Goal: Transaction & Acquisition: Register for event/course

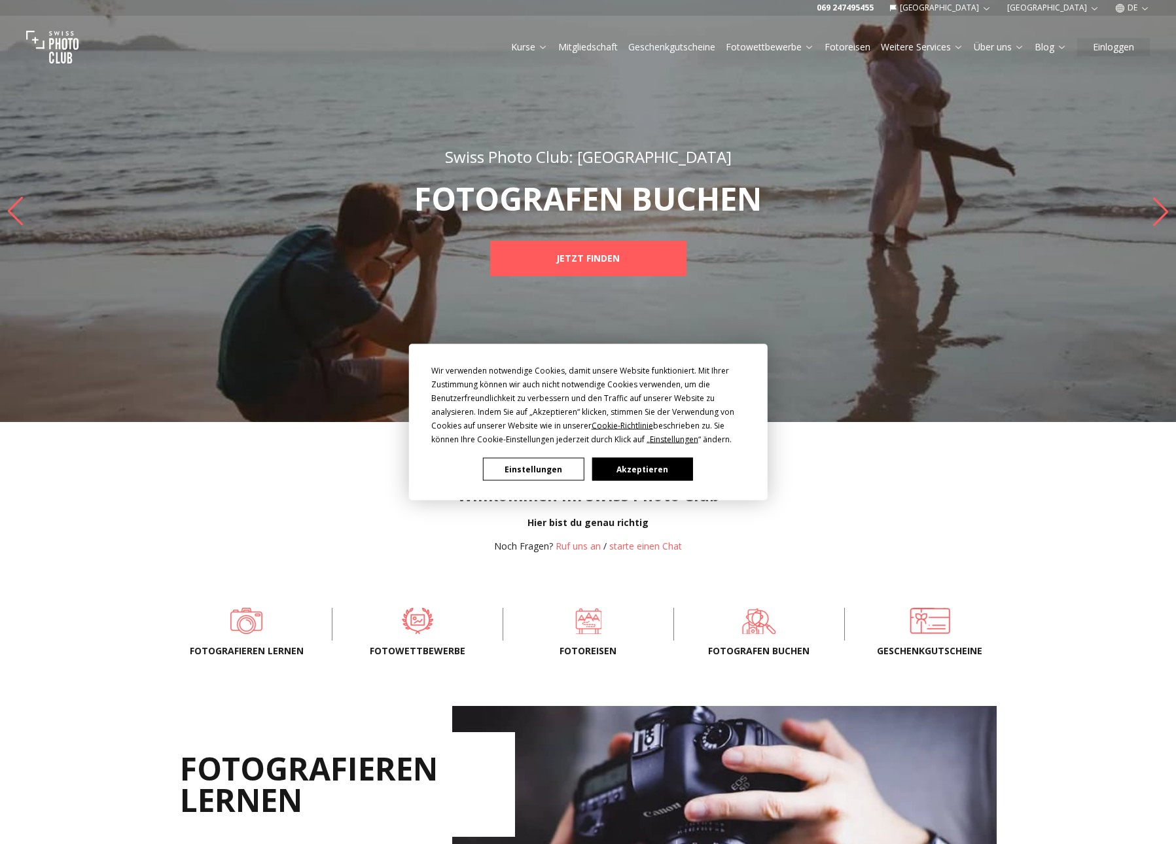
click at [654, 470] on button "Akzeptieren" at bounding box center [641, 469] width 101 height 23
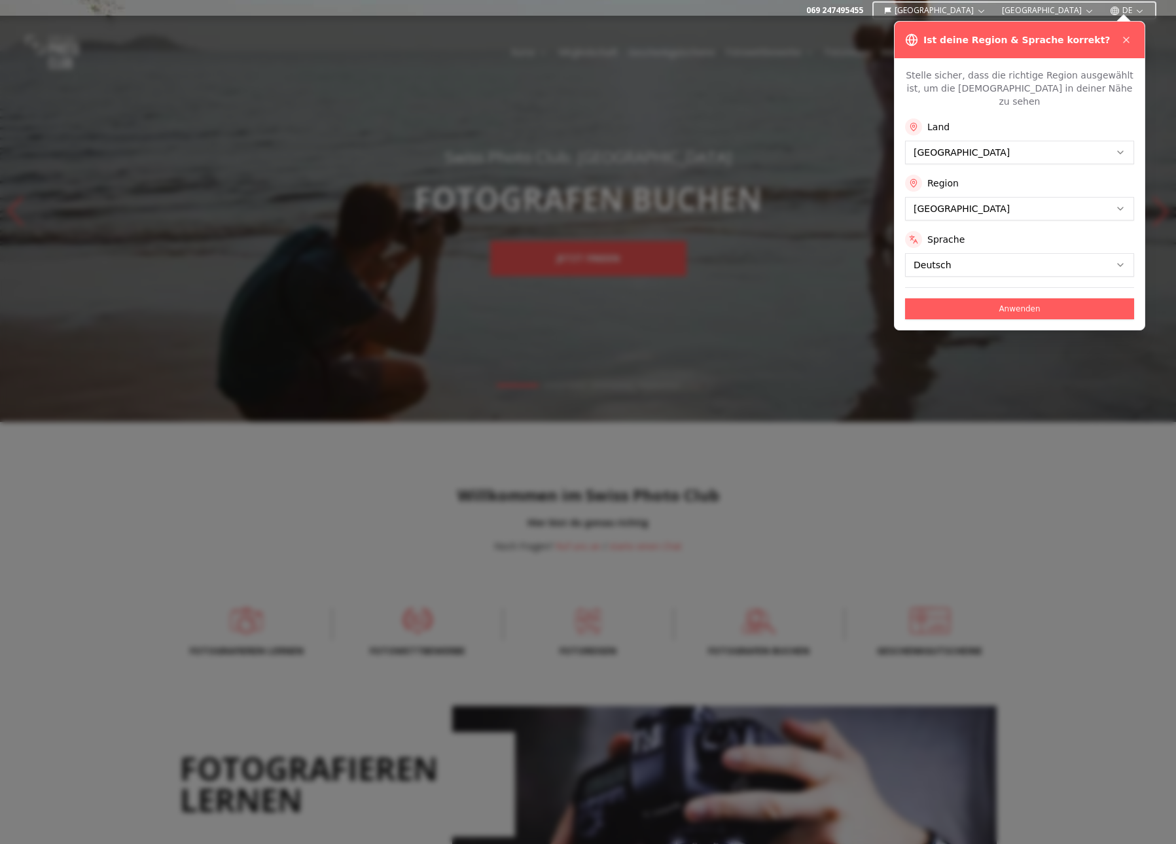
click at [598, 260] on div at bounding box center [588, 430] width 1176 height 828
click at [1130, 38] on icon at bounding box center [1126, 40] width 10 height 10
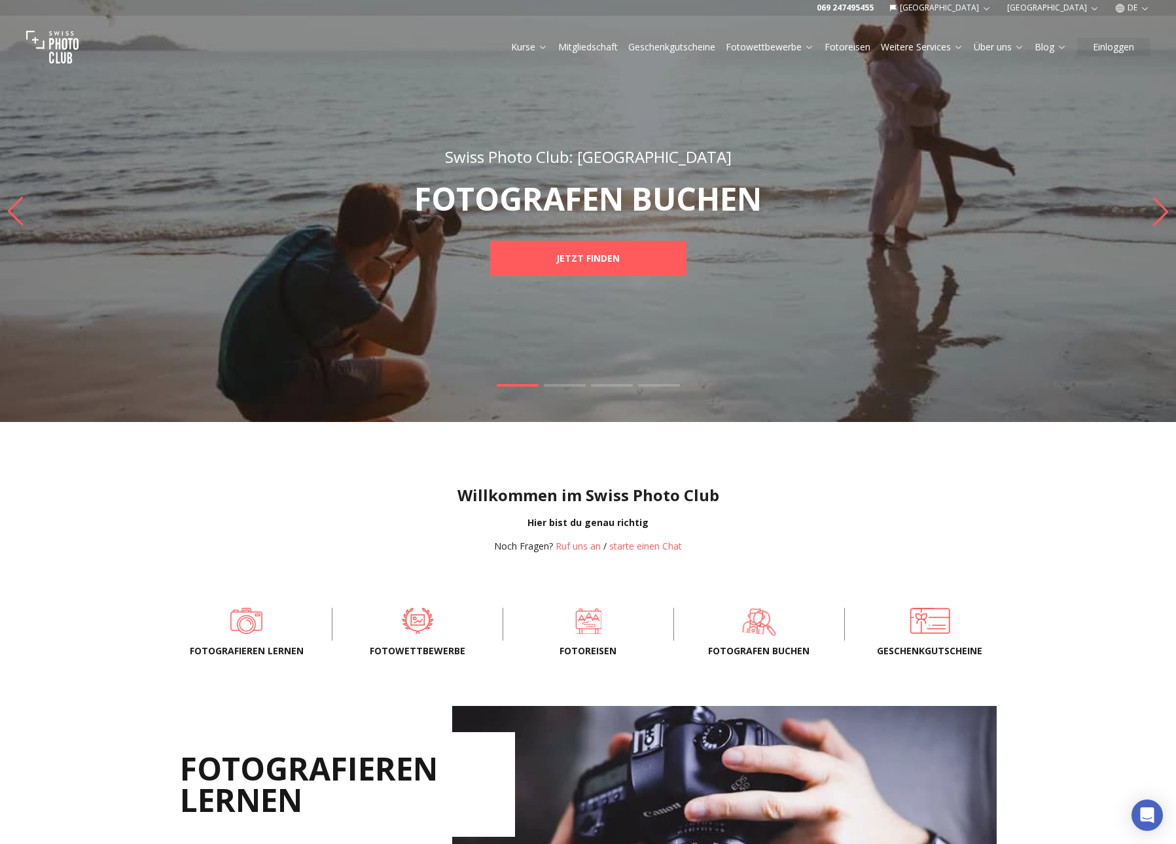
click at [759, 625] on span at bounding box center [760, 620] width 130 height 39
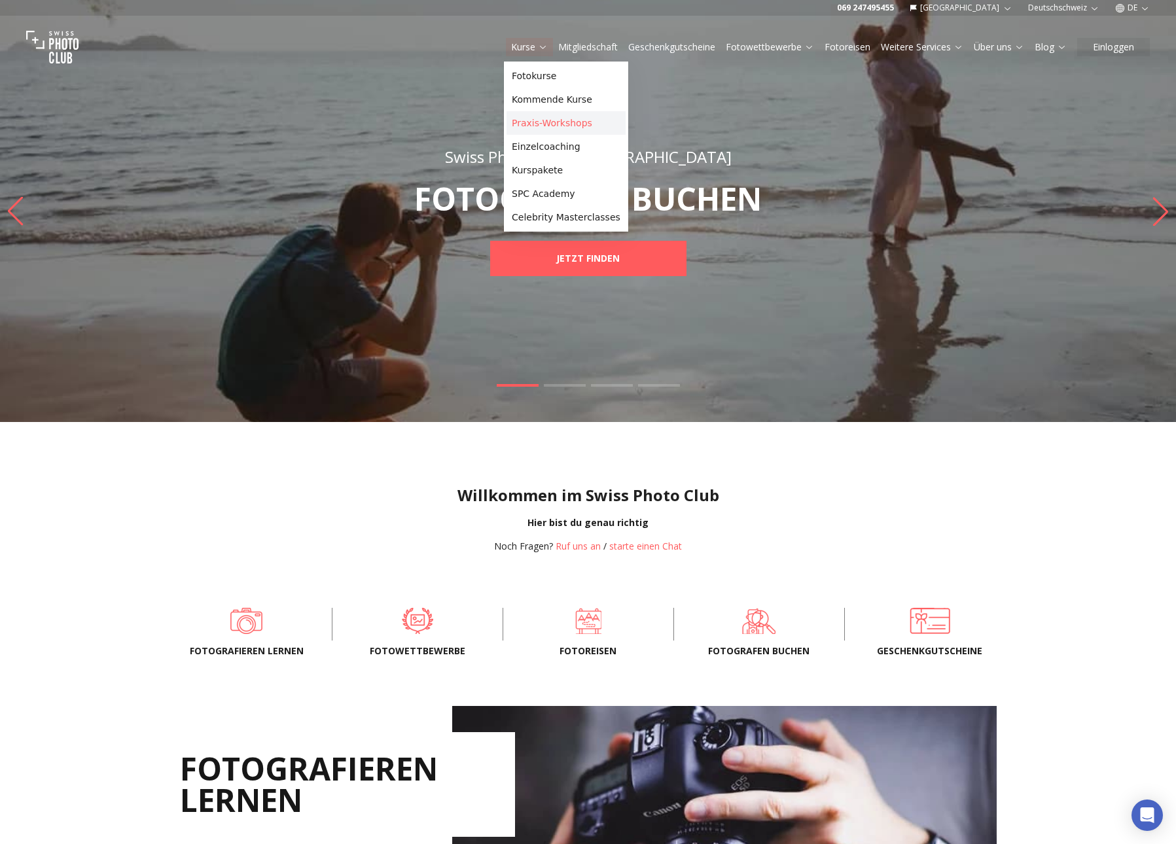
click at [544, 119] on link "Praxis-Workshops" at bounding box center [565, 123] width 119 height 24
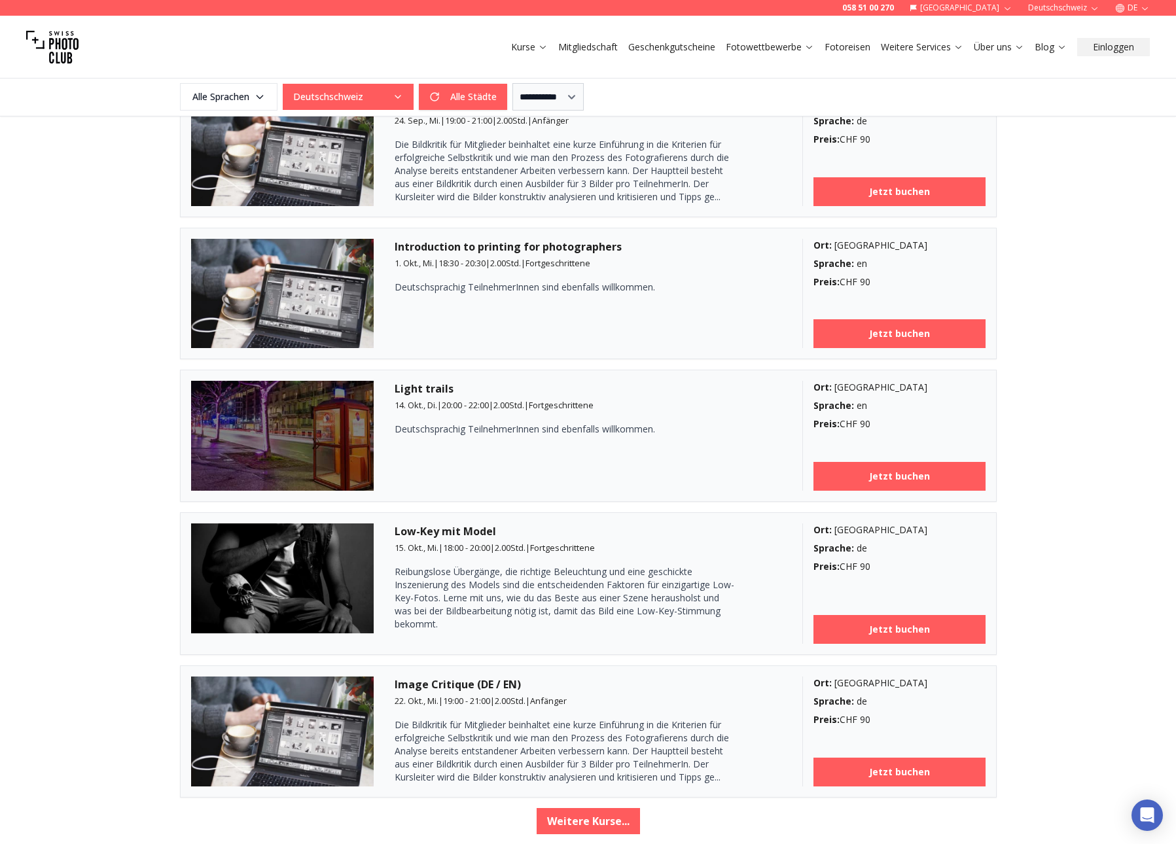
scroll to position [2016, 0]
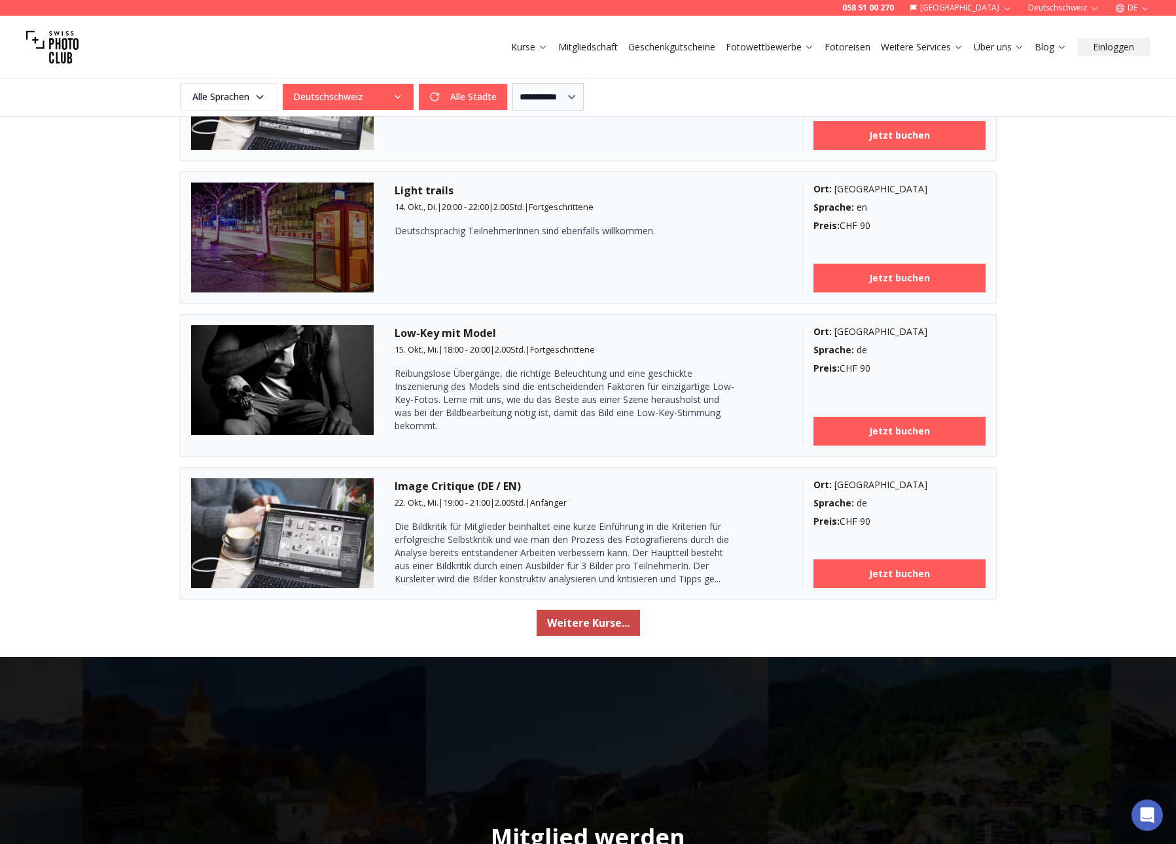
click at [593, 620] on button "Weitere Kurse..." at bounding box center [587, 623] width 103 height 26
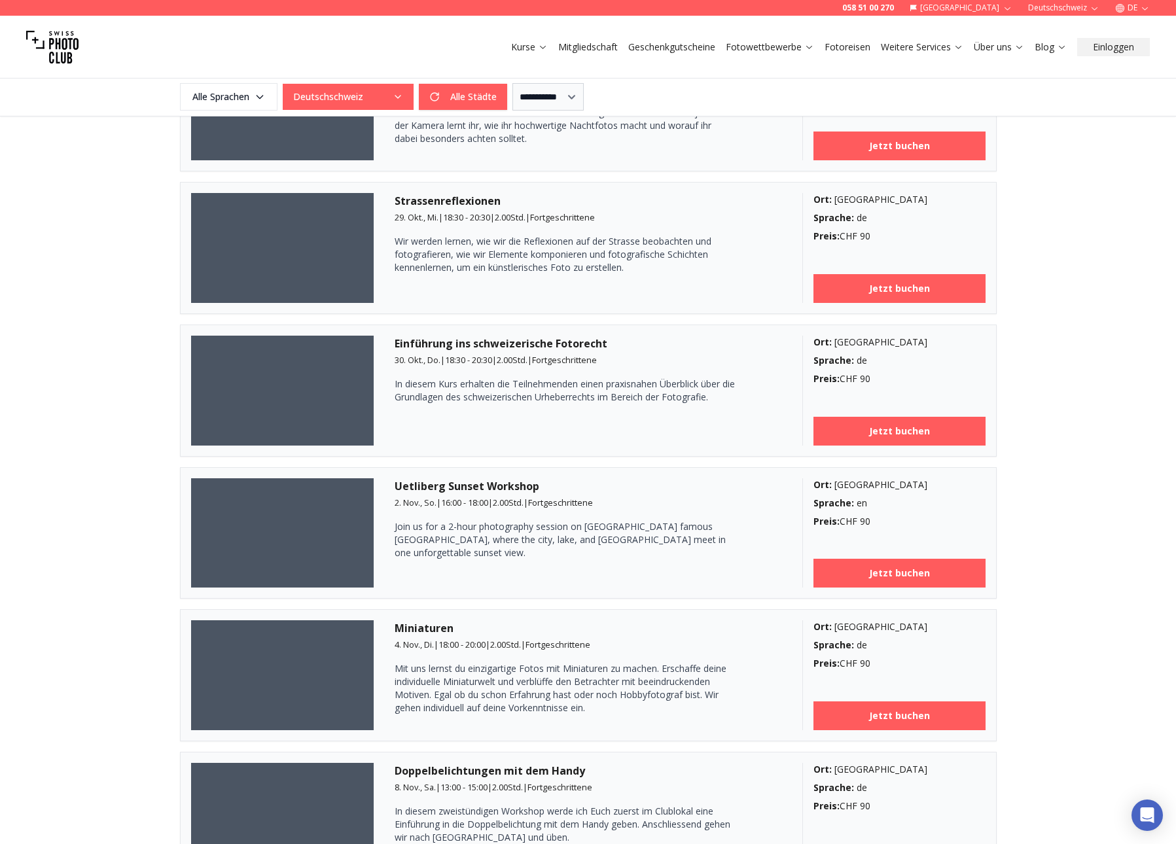
scroll to position [2596, 0]
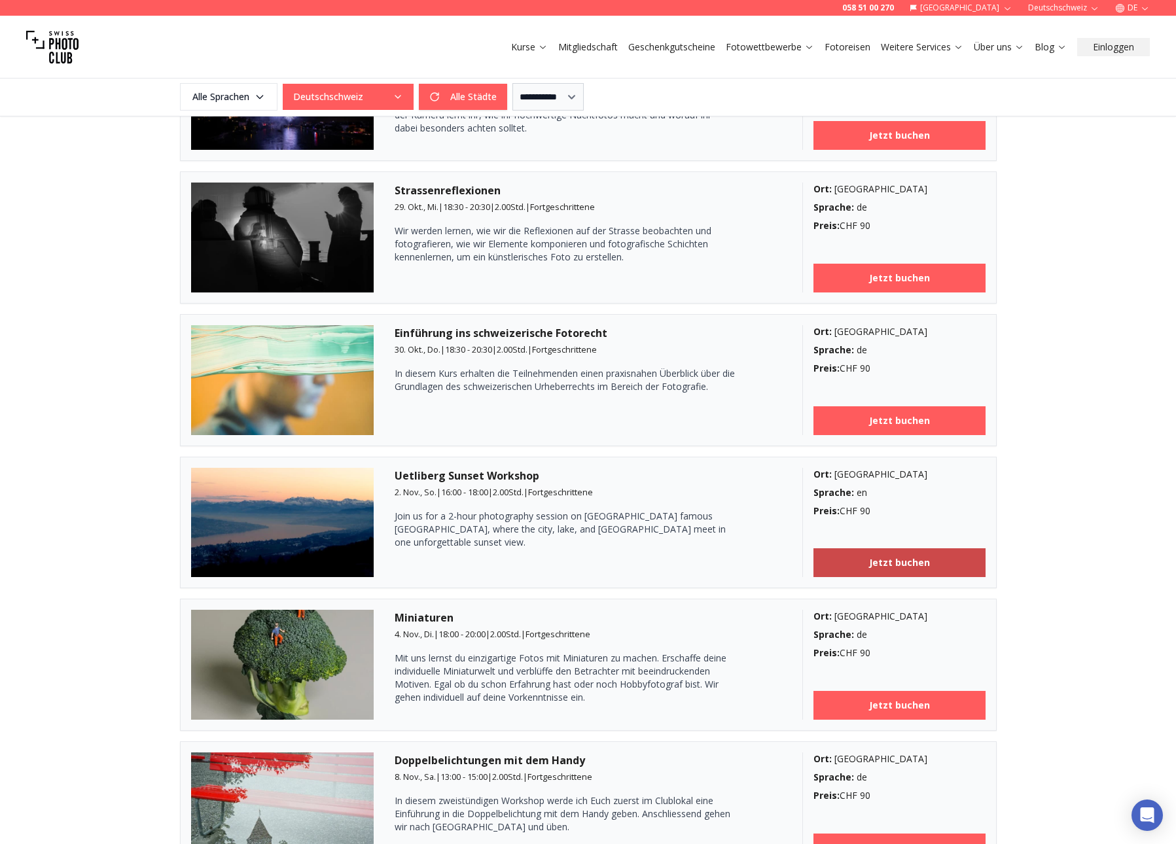
click at [901, 567] on b "Jetzt buchen" at bounding box center [899, 562] width 61 height 13
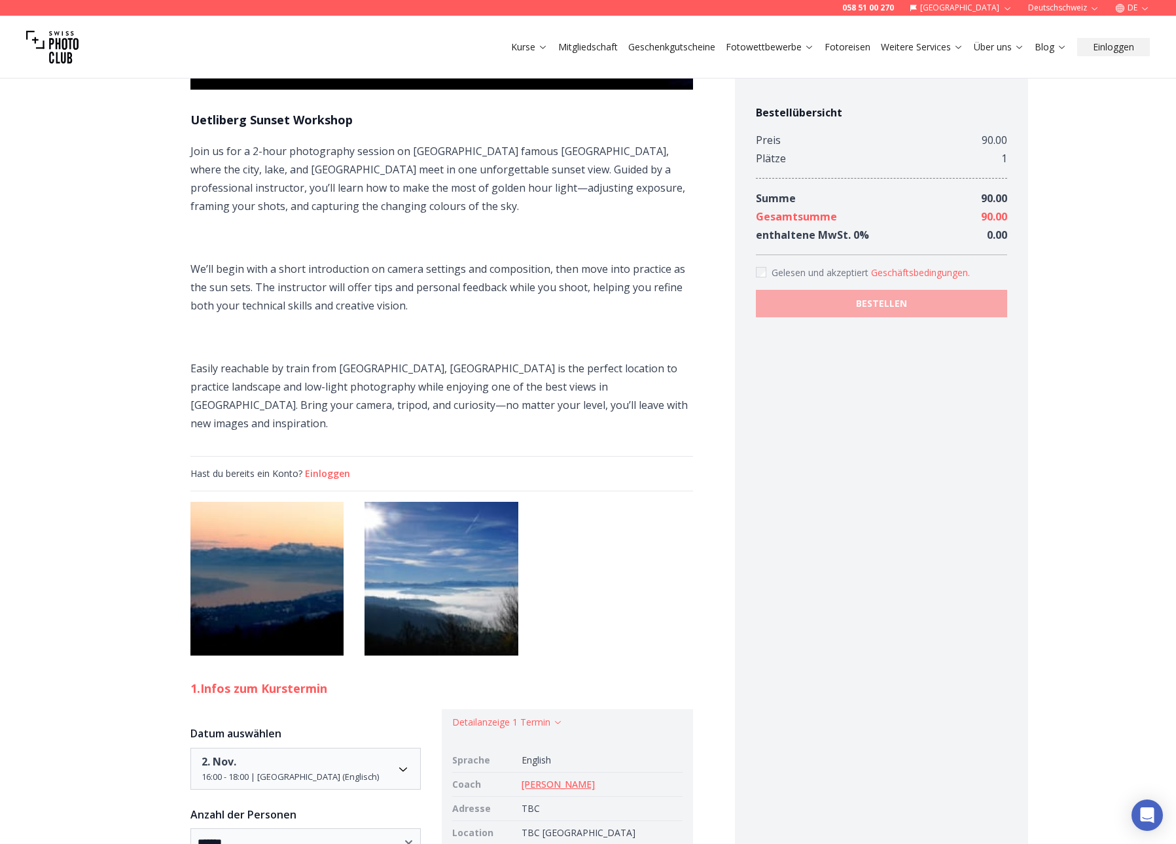
scroll to position [579, 0]
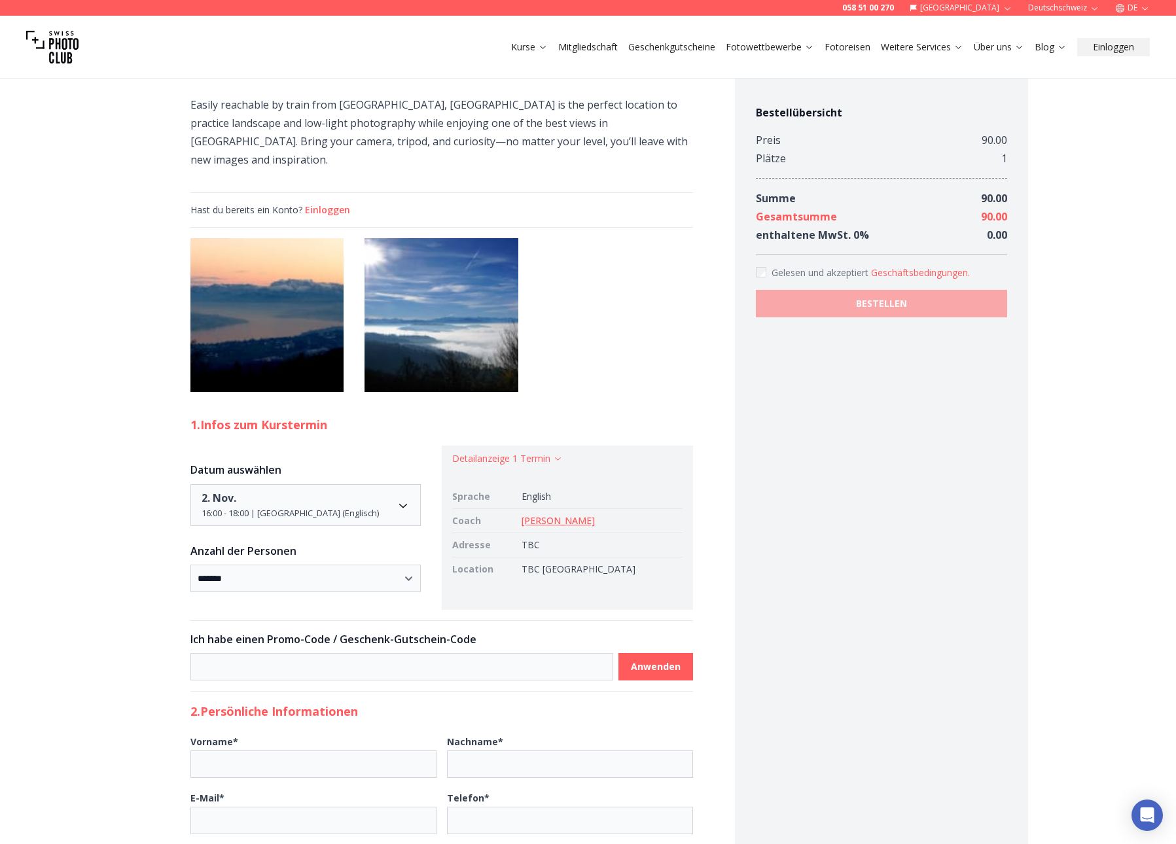
click at [593, 514] on link "[PERSON_NAME]" at bounding box center [557, 520] width 73 height 12
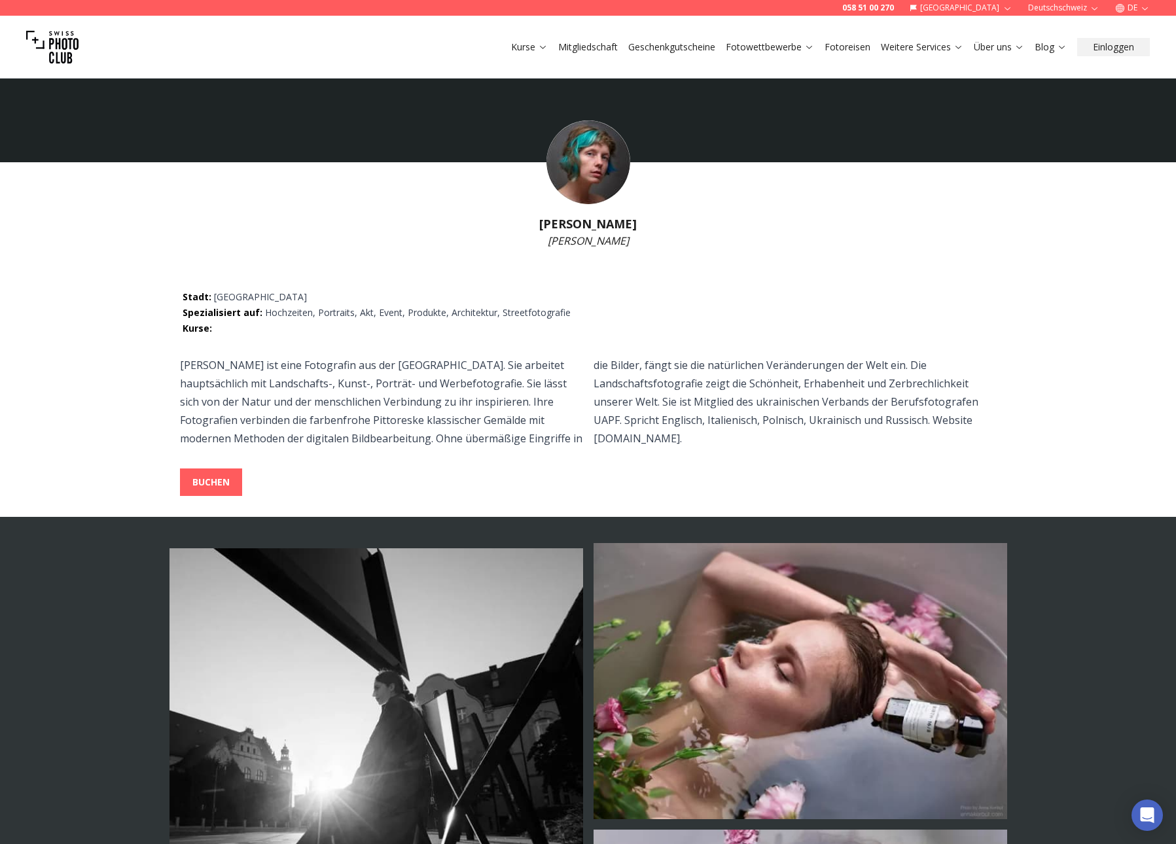
click at [585, 178] on img at bounding box center [588, 162] width 84 height 84
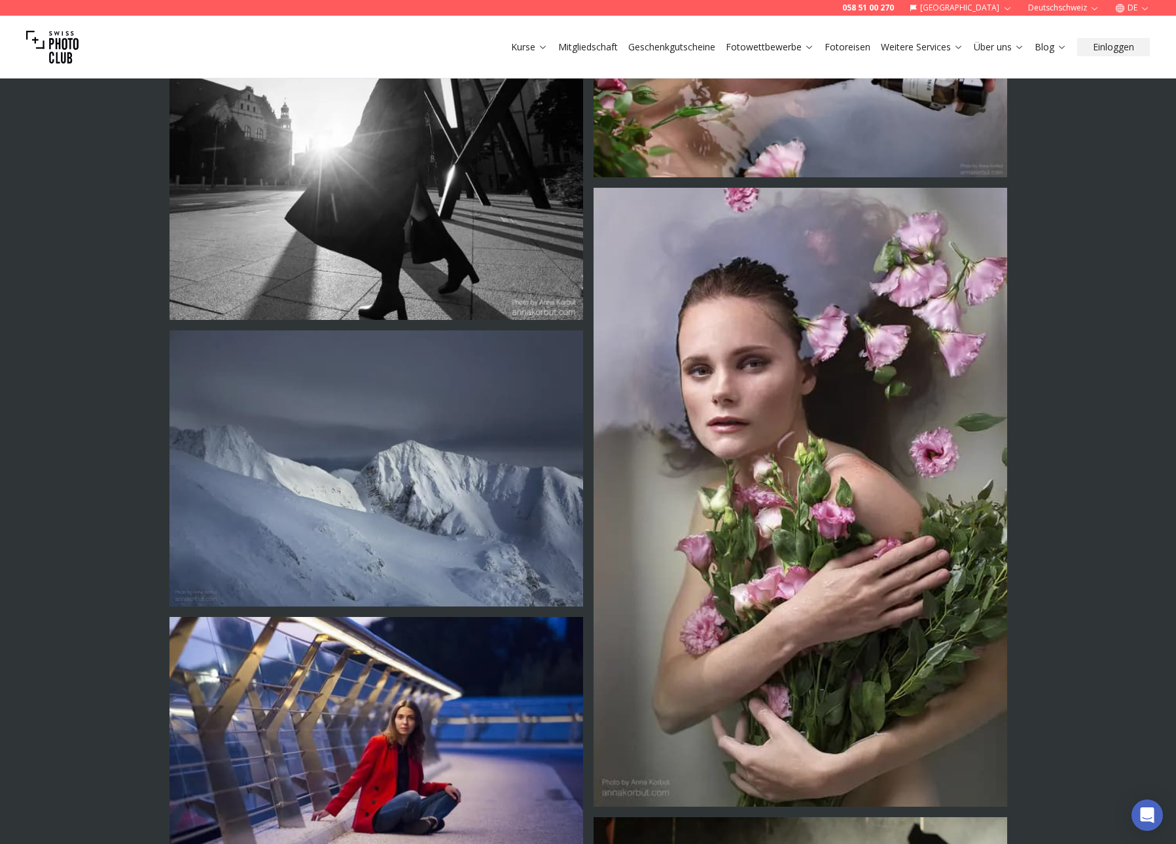
scroll to position [834, 0]
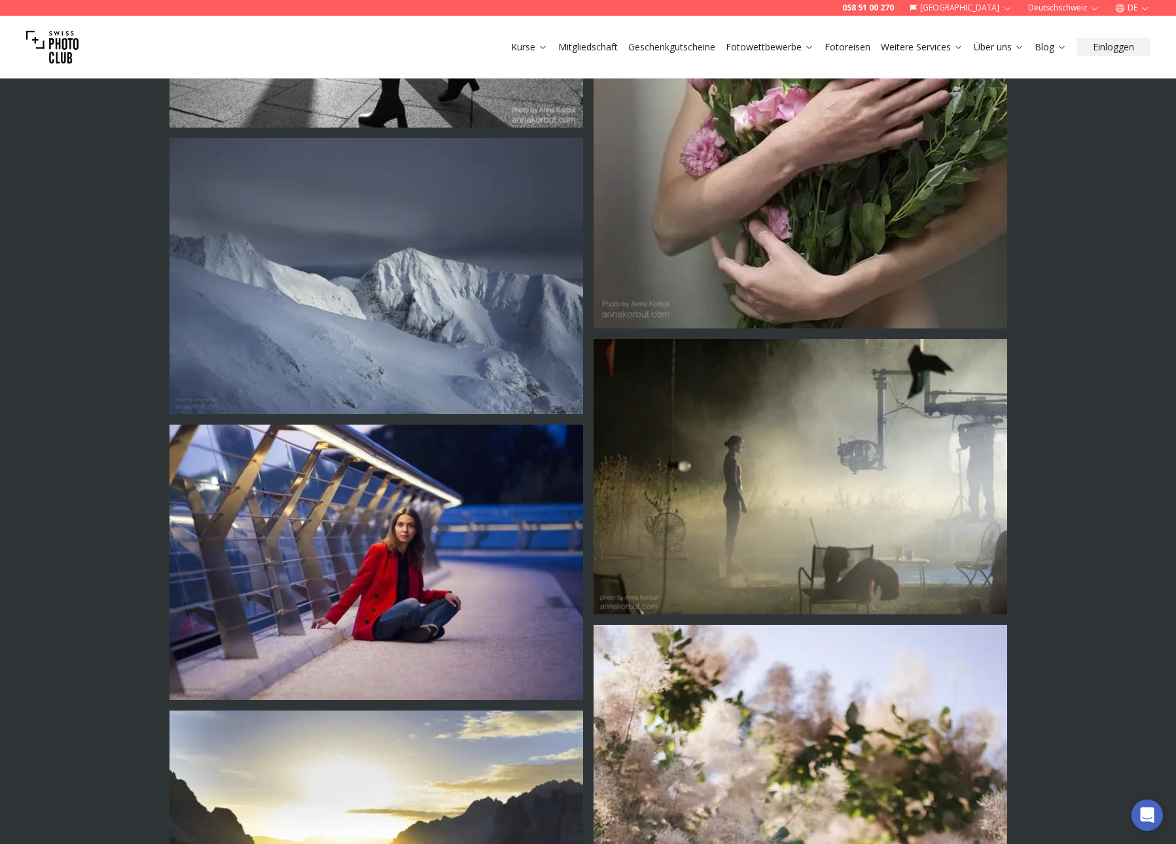
click at [491, 465] on img at bounding box center [375, 563] width 413 height 276
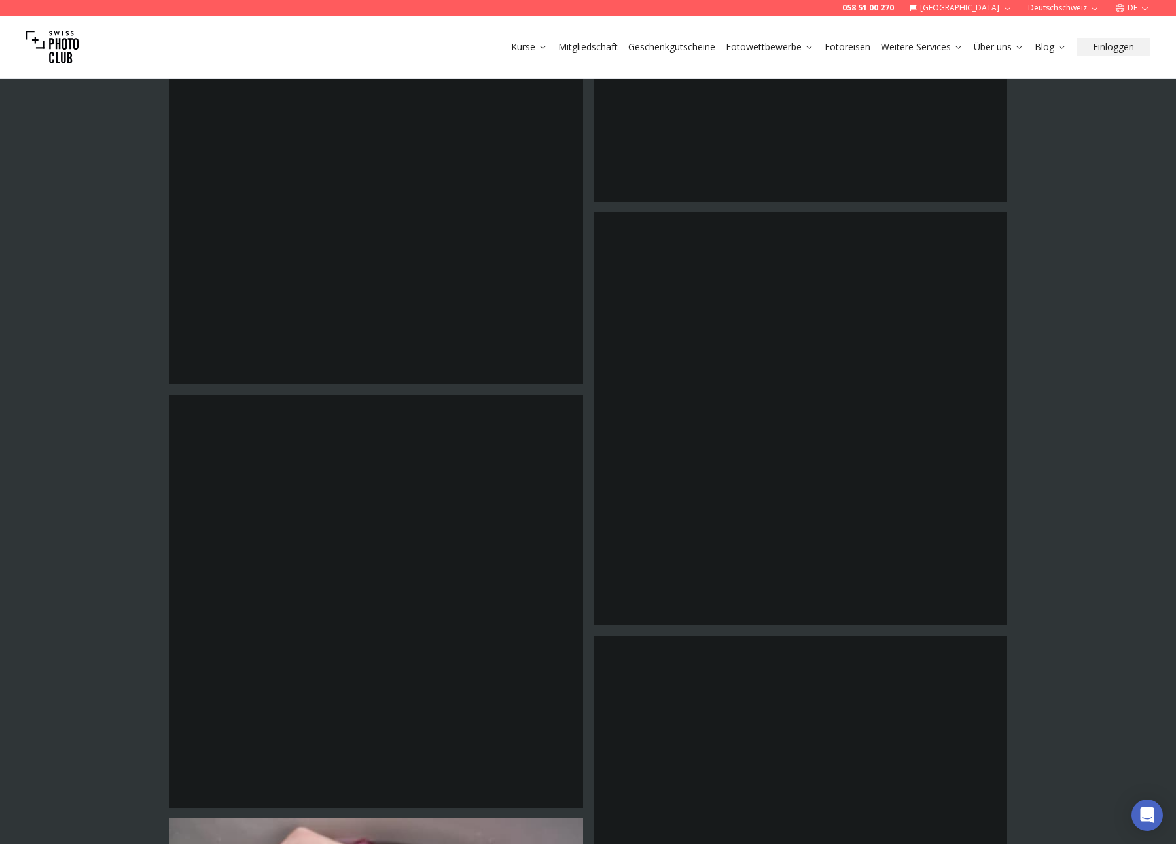
scroll to position [2609, 0]
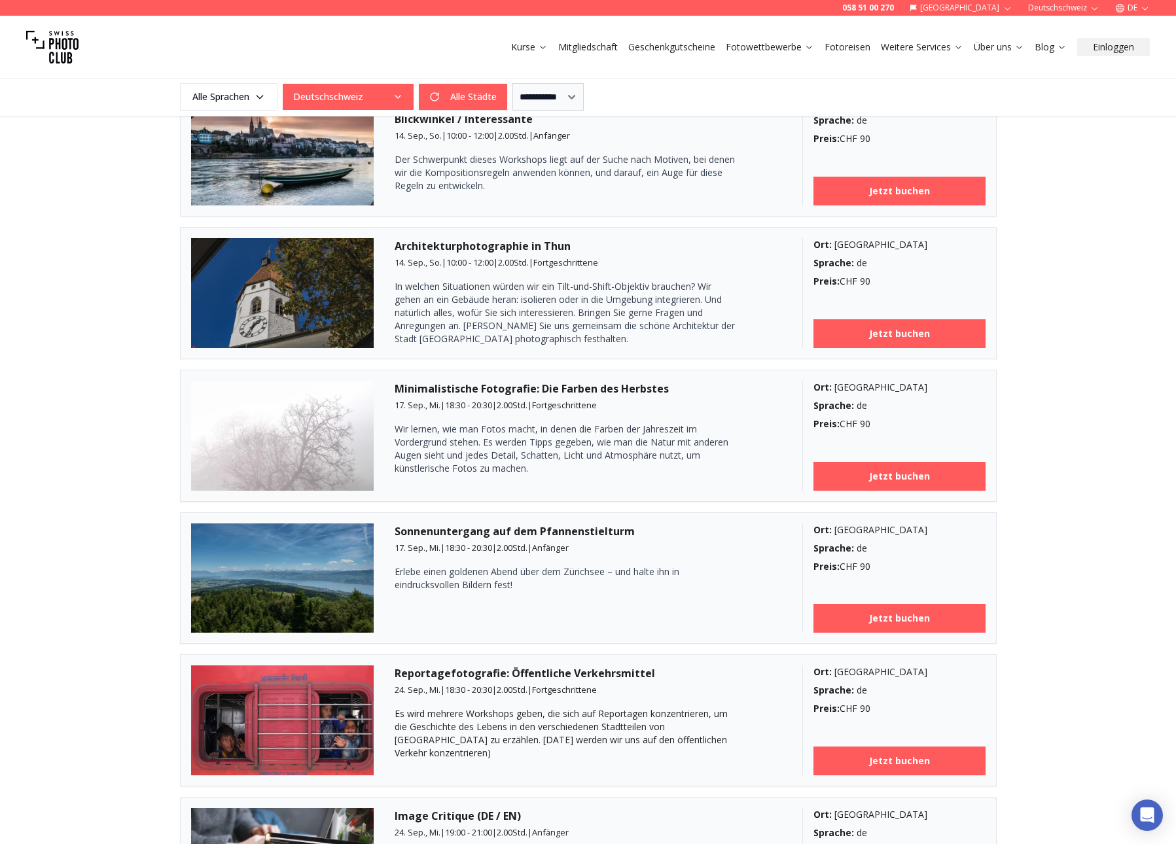
scroll to position [1109, 0]
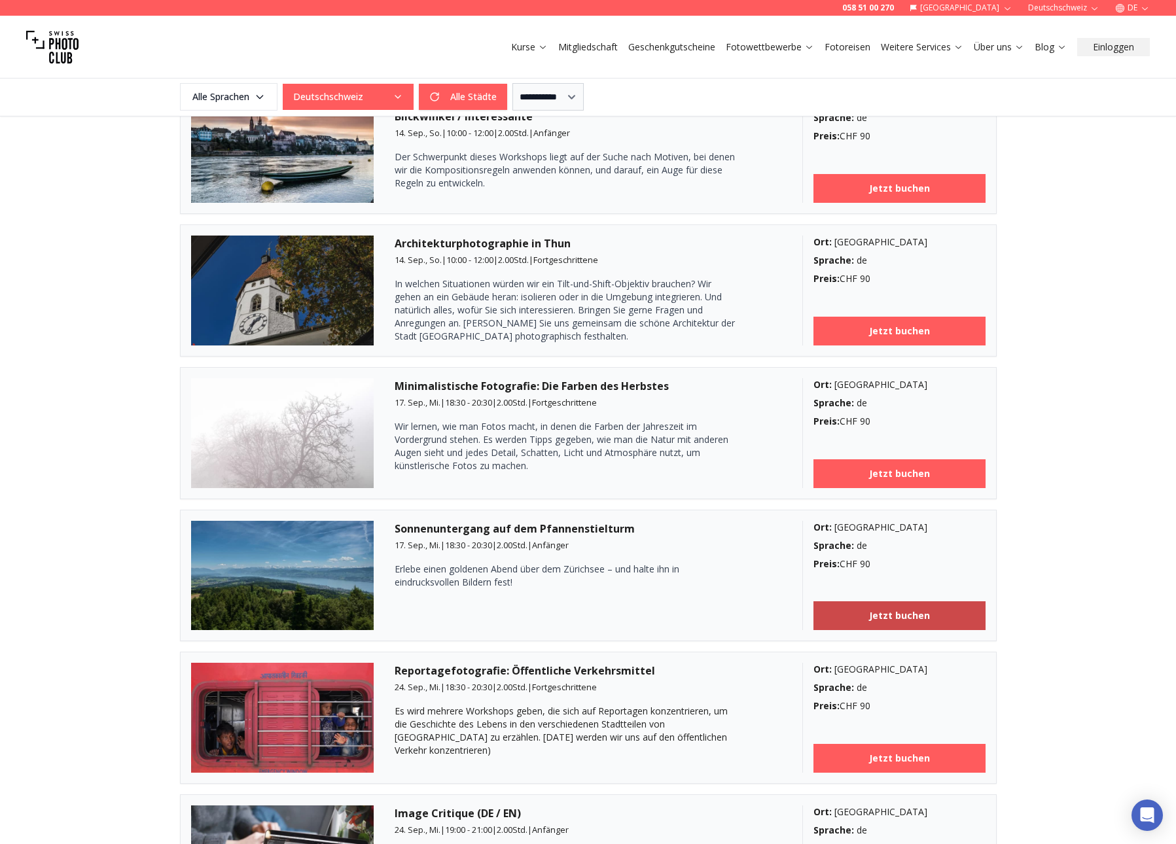
click at [875, 624] on link "Jetzt buchen" at bounding box center [899, 615] width 172 height 29
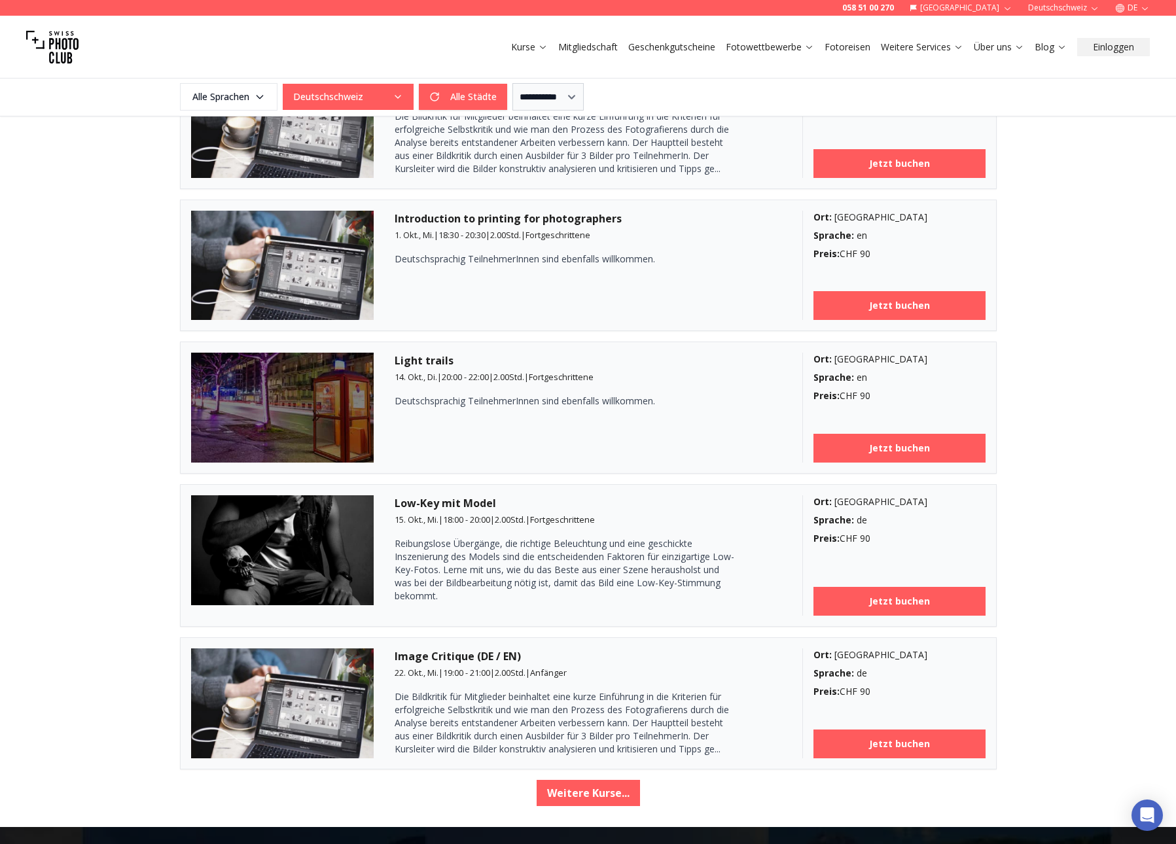
scroll to position [1993, 0]
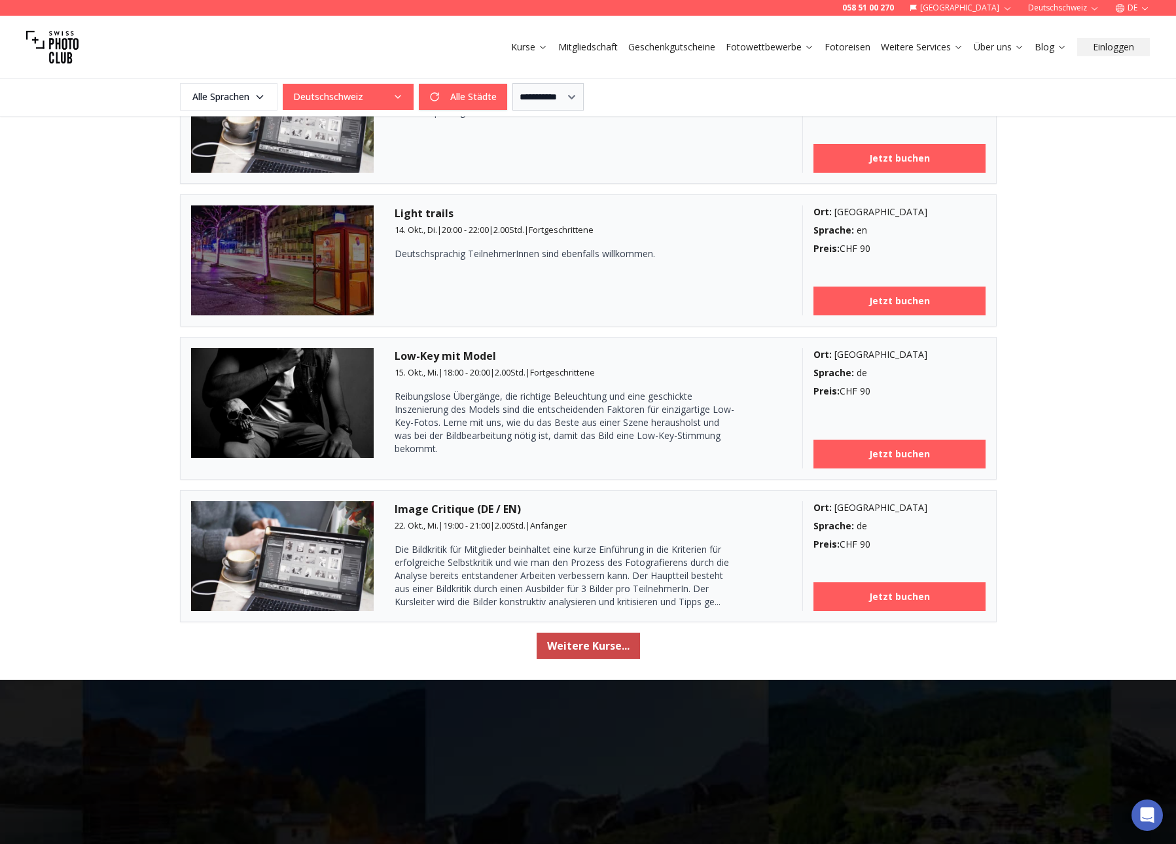
click at [599, 654] on button "Weitere Kurse..." at bounding box center [587, 646] width 103 height 26
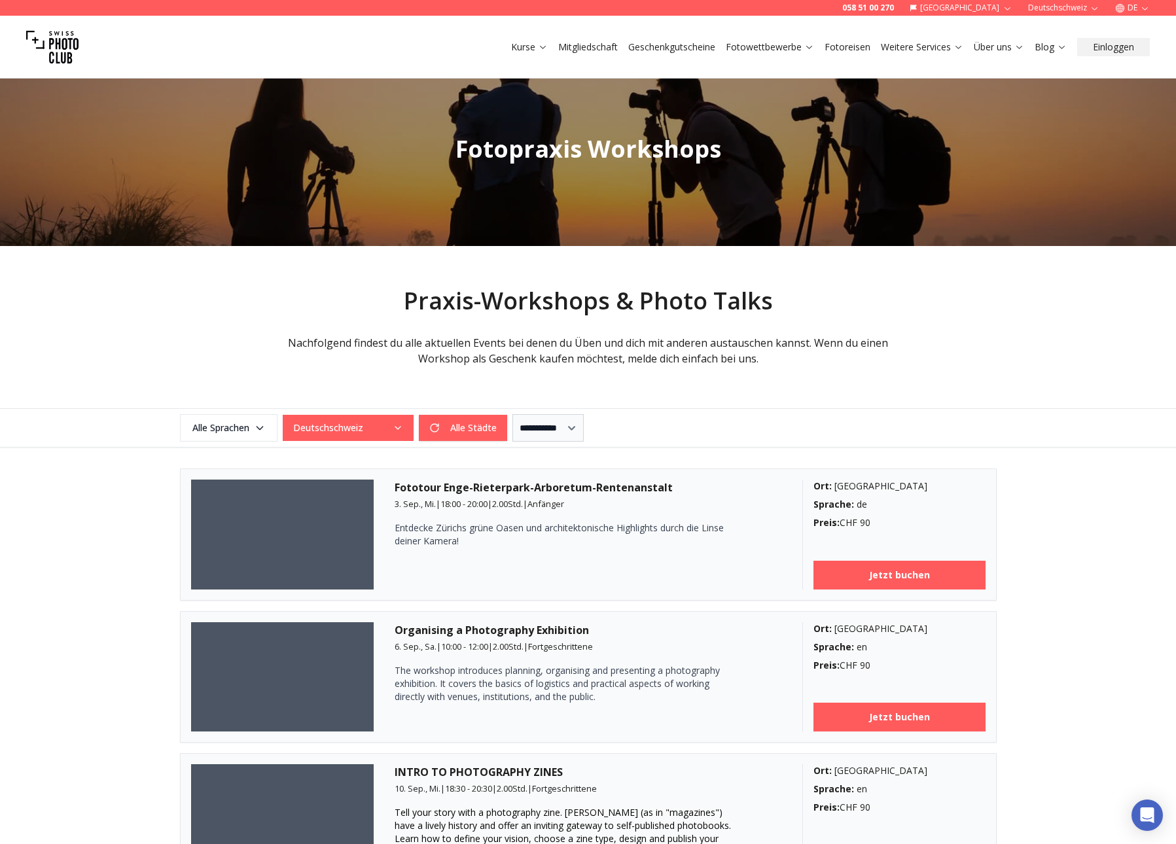
scroll to position [0, 0]
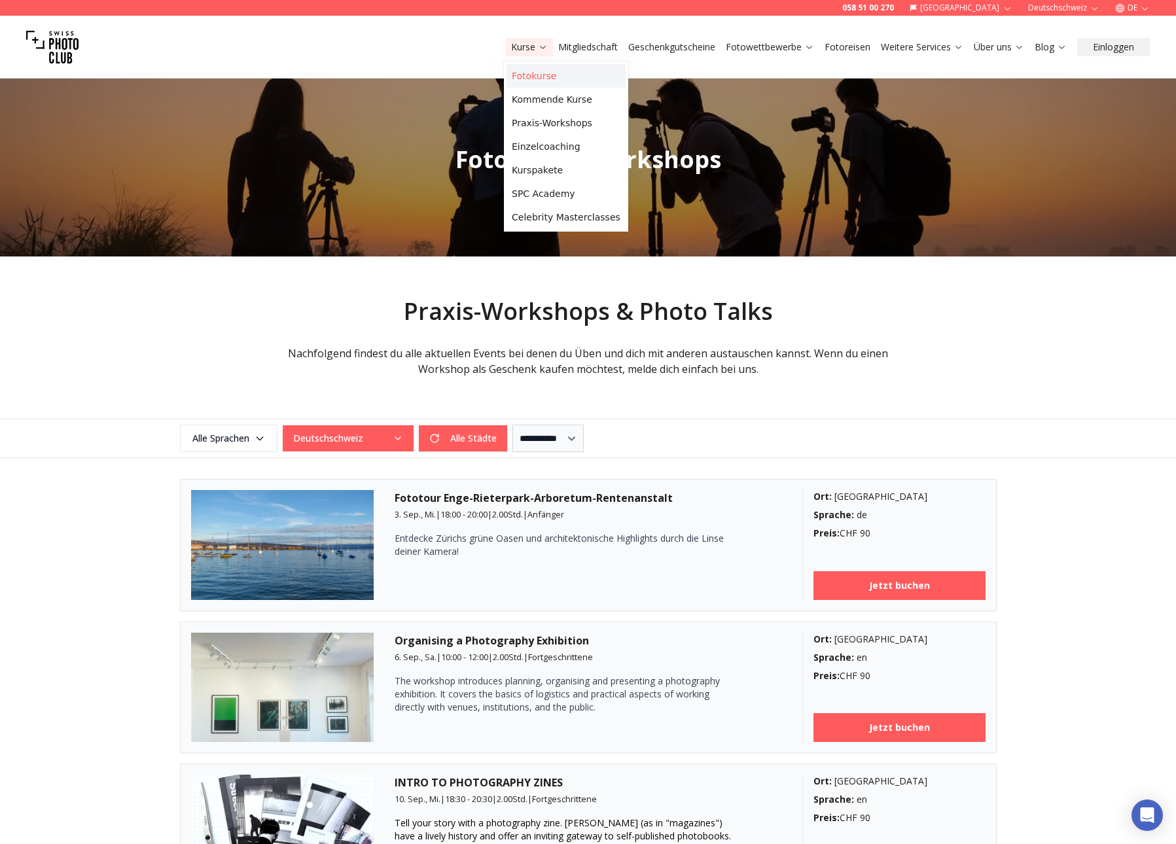
click at [544, 80] on link "Fotokurse" at bounding box center [565, 76] width 119 height 24
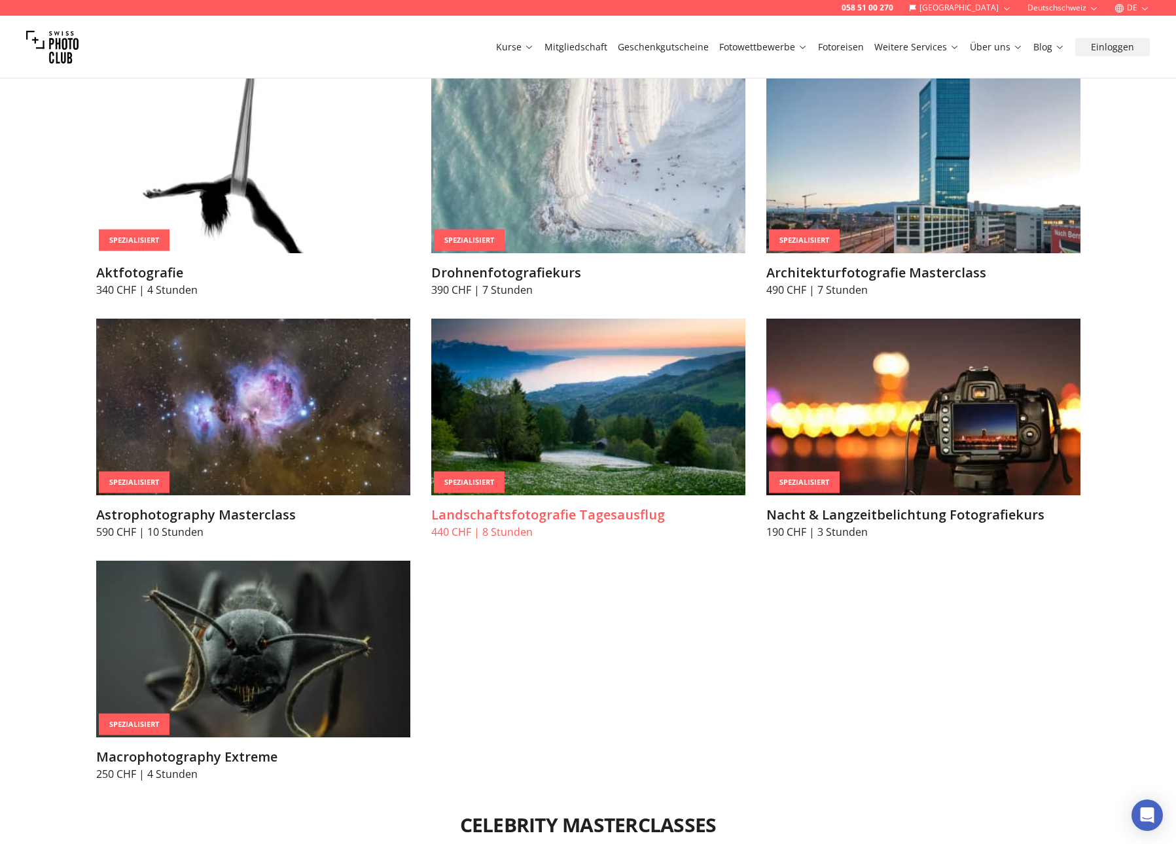
scroll to position [3260, 0]
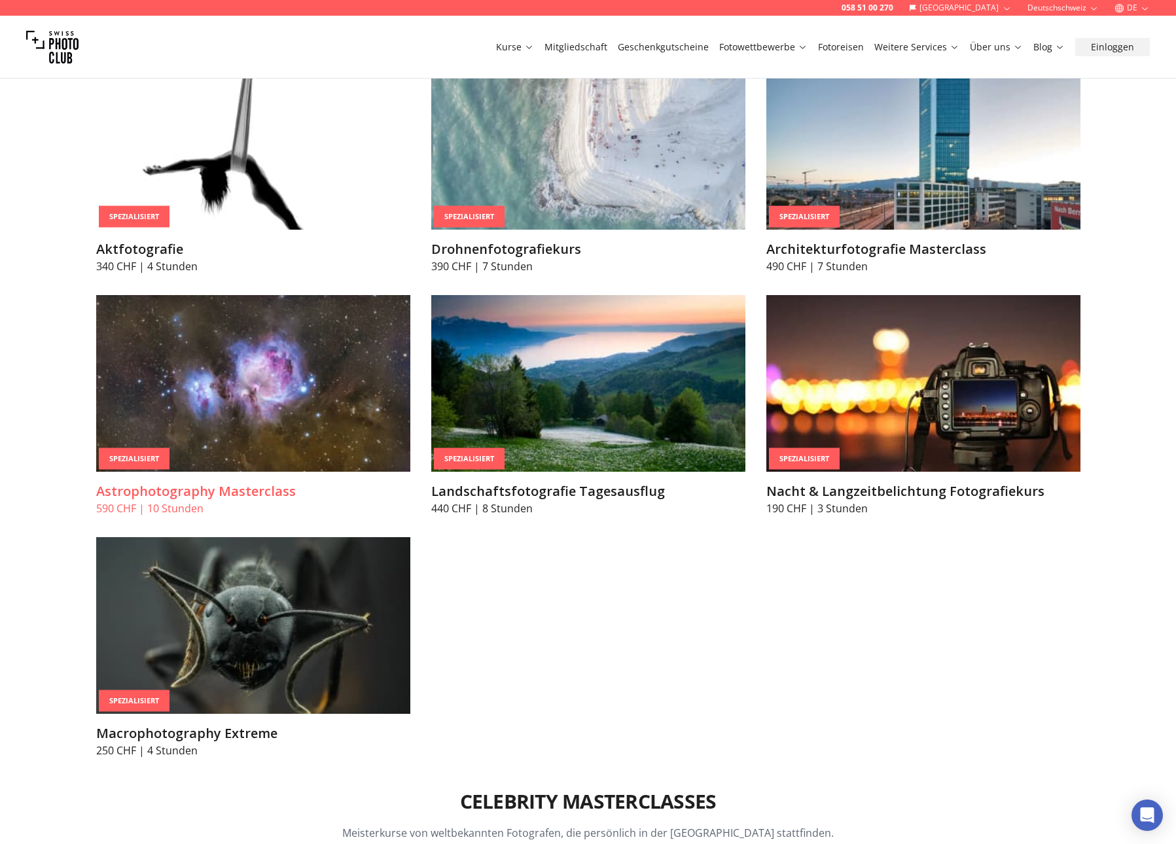
click at [279, 373] on img at bounding box center [253, 383] width 314 height 177
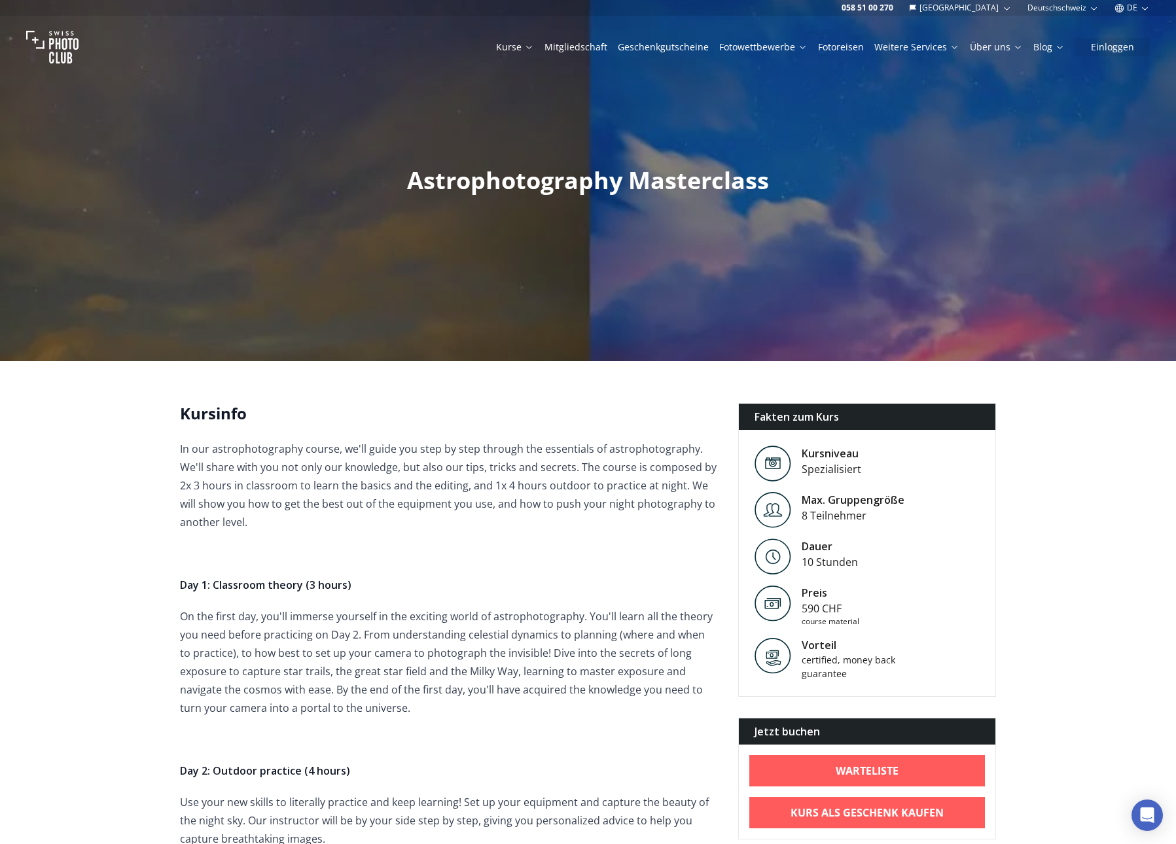
scroll to position [3, 0]
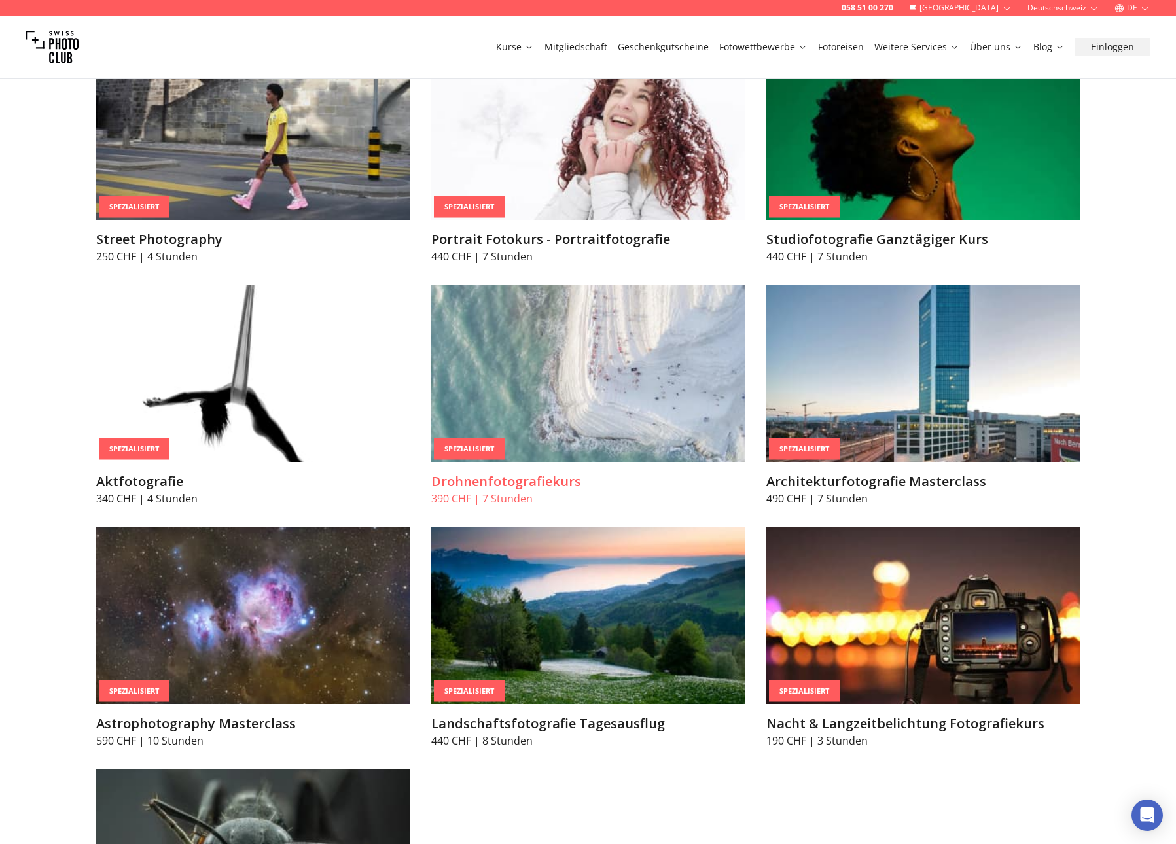
scroll to position [3150, 0]
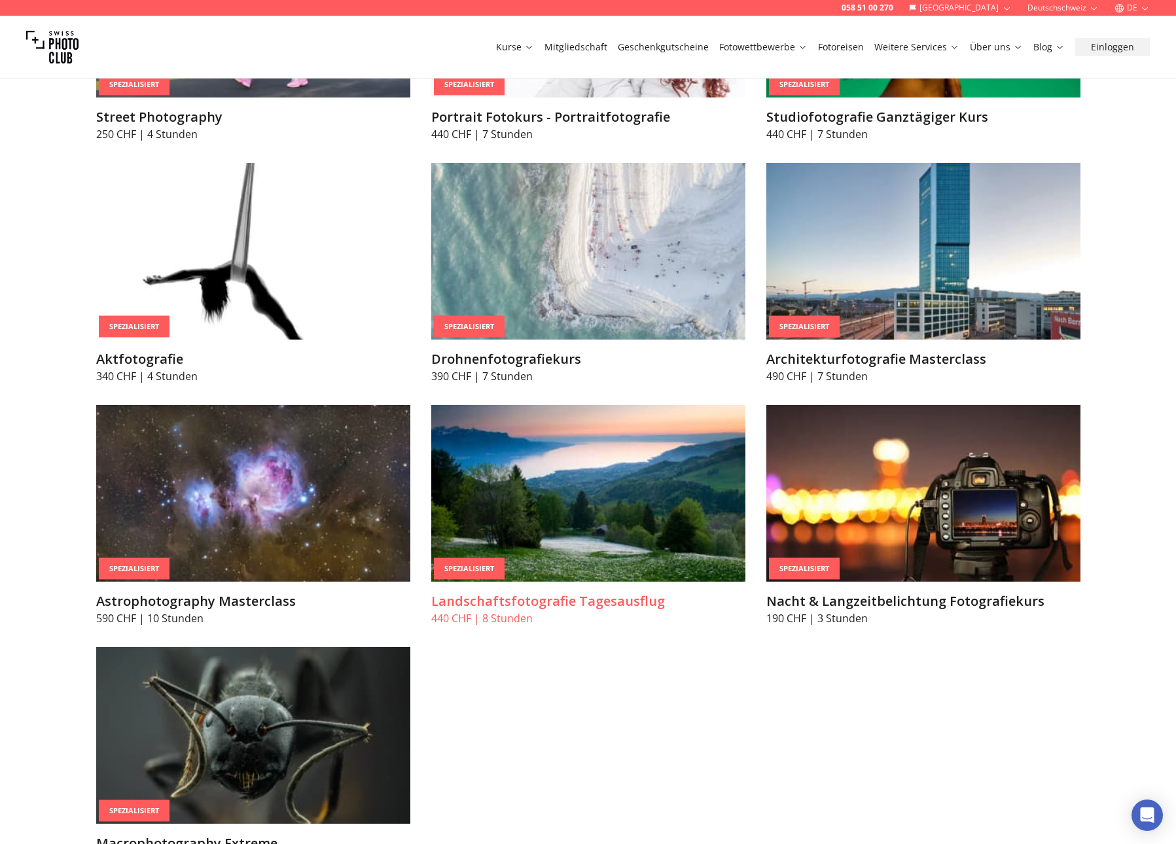
click at [627, 457] on img at bounding box center [588, 493] width 314 height 177
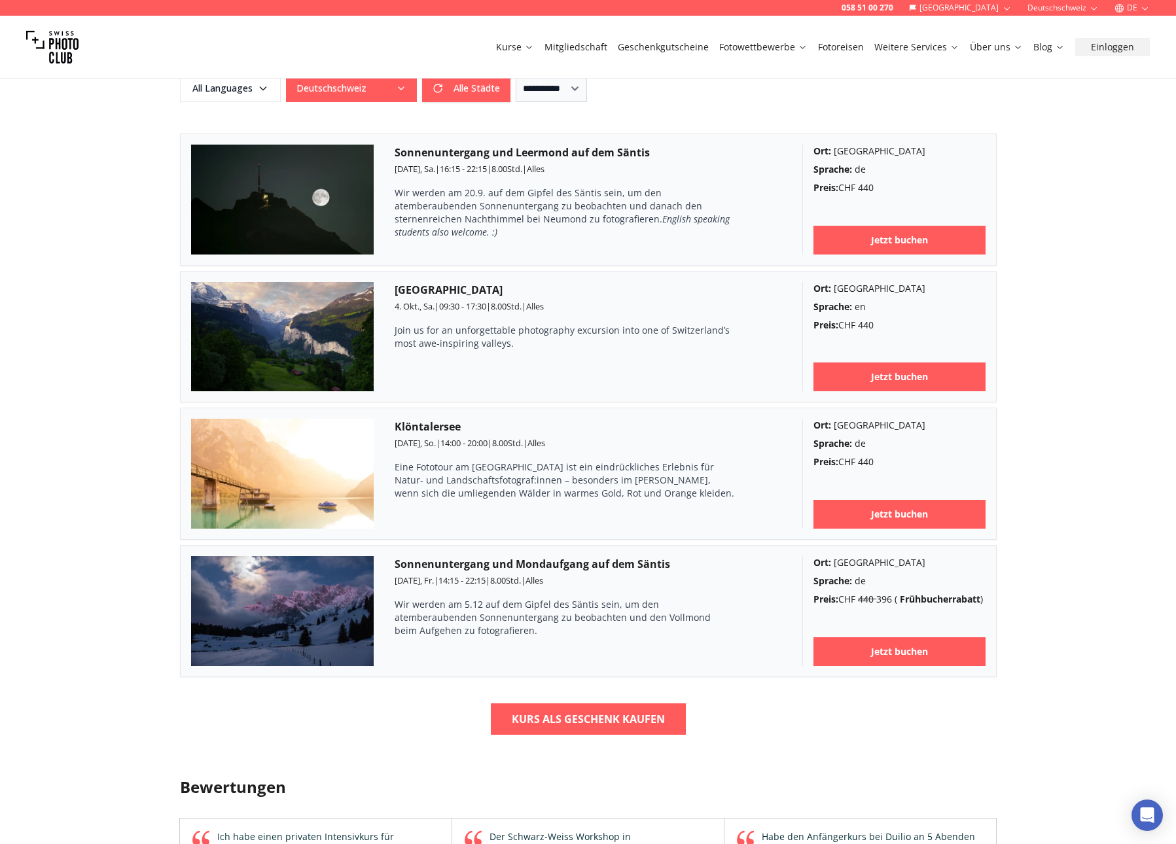
scroll to position [877, 0]
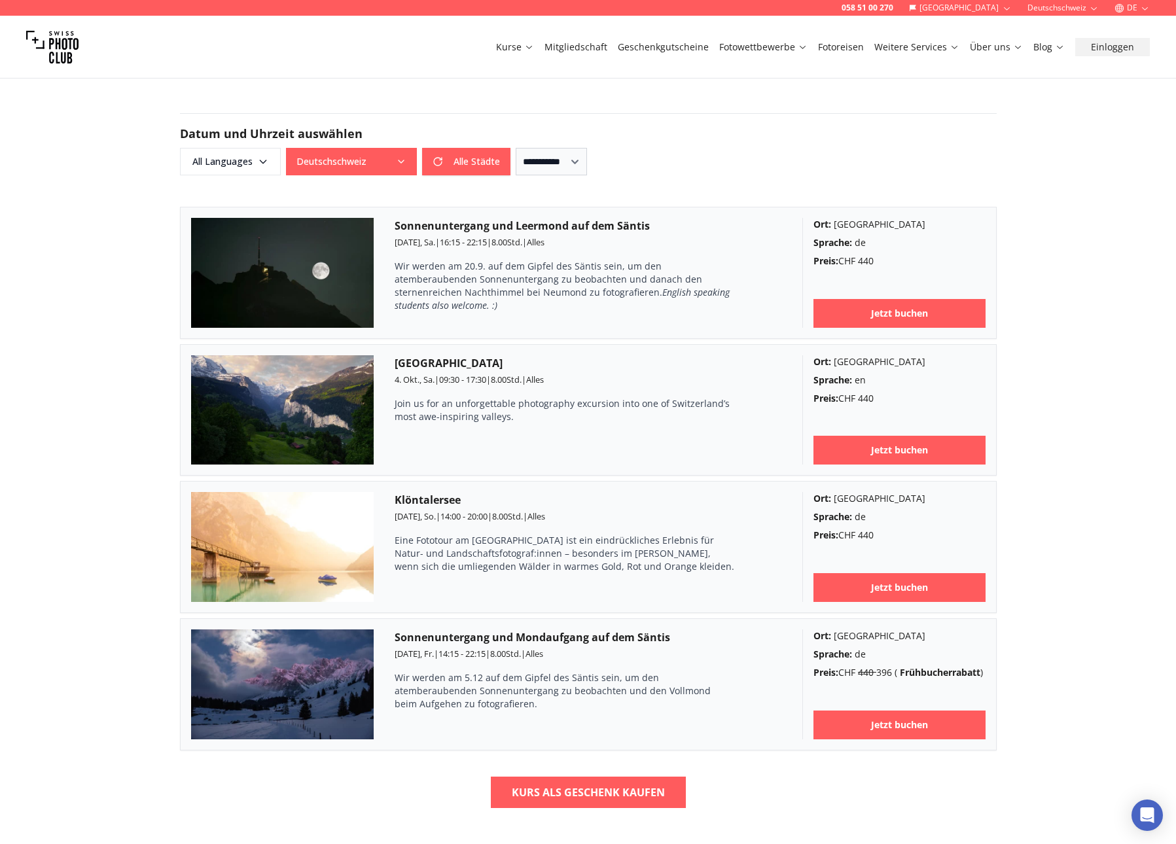
click at [533, 231] on h3 "Sonnenuntergang und Leermond auf dem Säntis" at bounding box center [587, 226] width 387 height 16
copy h3 "Sonnenuntergang und Leermond auf dem Säntis"
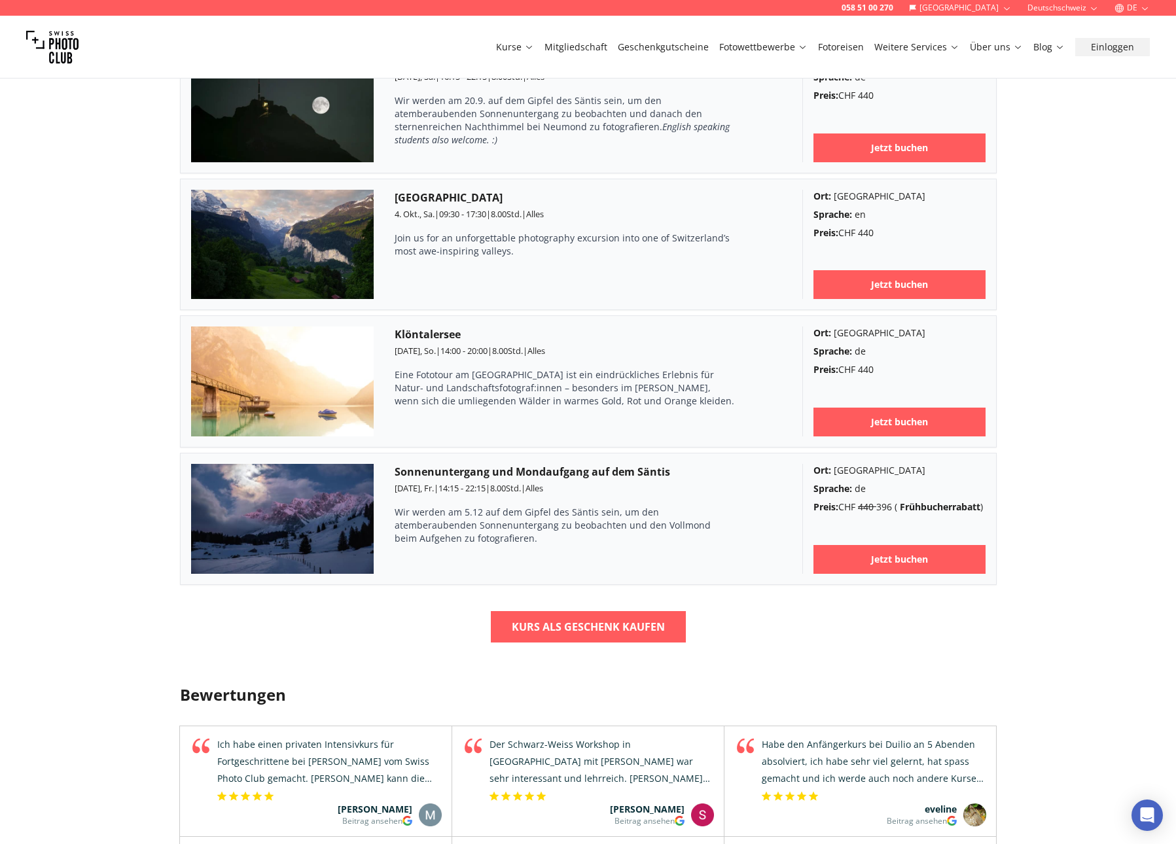
scroll to position [920, 0]
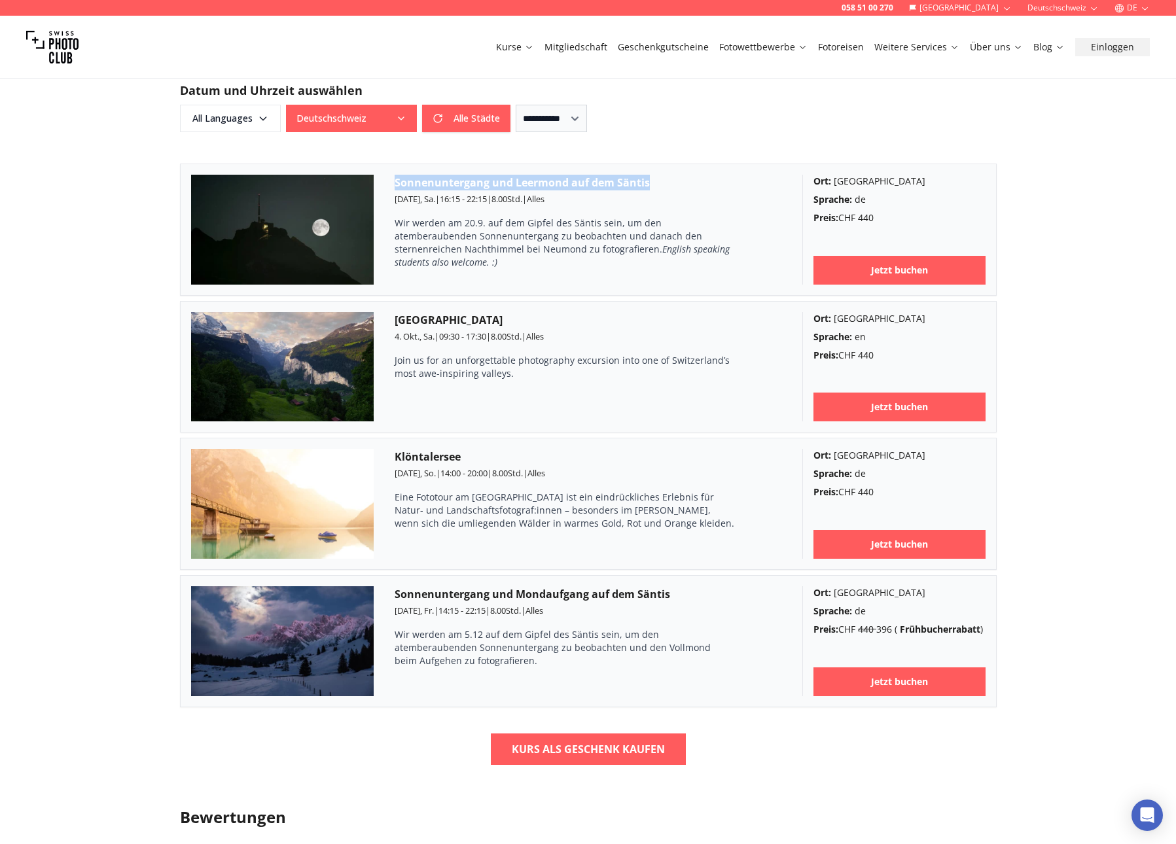
click at [498, 177] on h3 "Sonnenuntergang und Leermond auf dem Säntis" at bounding box center [587, 183] width 387 height 16
drag, startPoint x: 395, startPoint y: 183, endPoint x: 657, endPoint y: 183, distance: 261.7
click at [657, 183] on h3 "Sonnenuntergang und Leermond auf dem Säntis" at bounding box center [587, 183] width 387 height 16
copy h3 "Sonnenuntergang und Leermond auf dem Säntis"
click at [892, 271] on b "Jetzt buchen" at bounding box center [899, 270] width 57 height 13
